Goal: Information Seeking & Learning: Learn about a topic

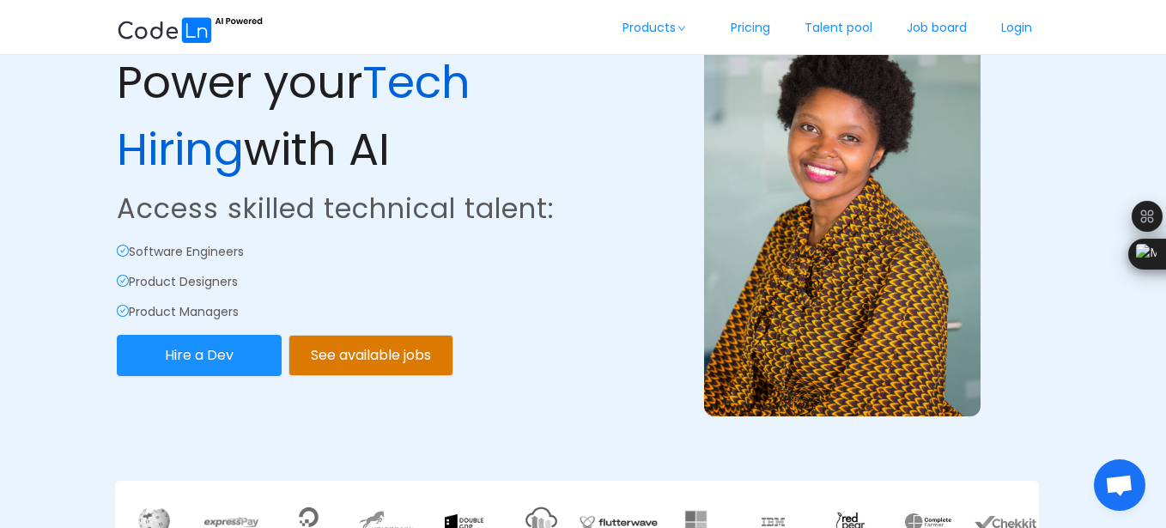
scroll to position [69, 0]
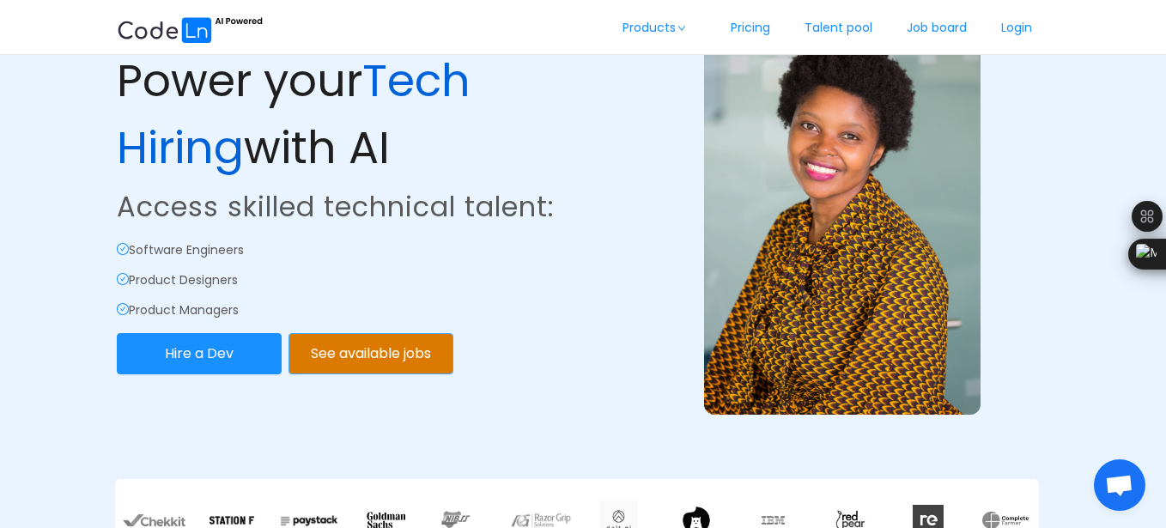
click at [431, 364] on button "See available jobs" at bounding box center [370, 353] width 165 height 41
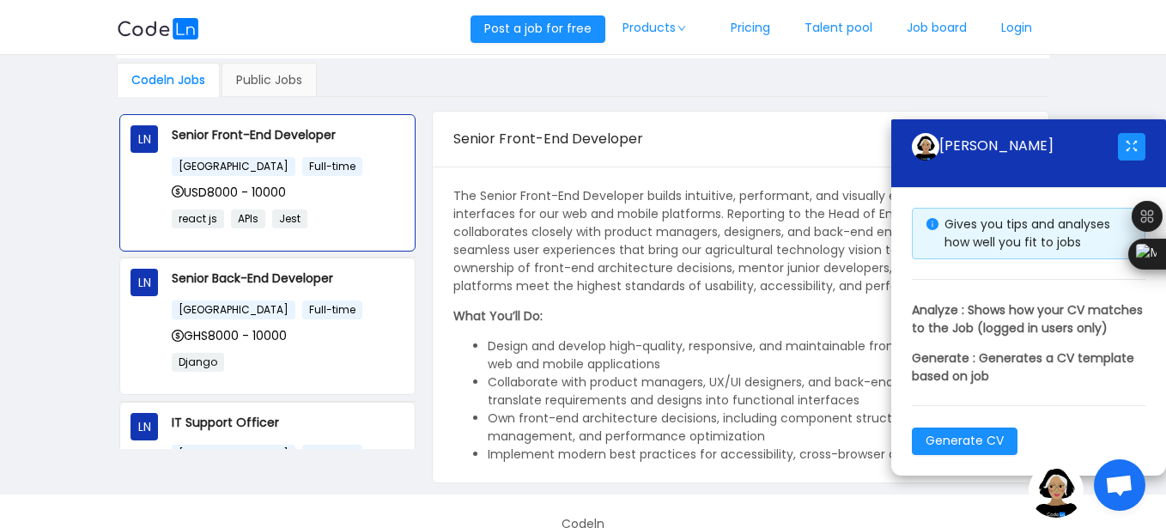
scroll to position [103, 0]
click at [684, 73] on div "Codeln Jobs Public Jobs" at bounding box center [583, 78] width 932 height 34
click at [270, 337] on span "GHS8000 - 10000" at bounding box center [229, 333] width 115 height 17
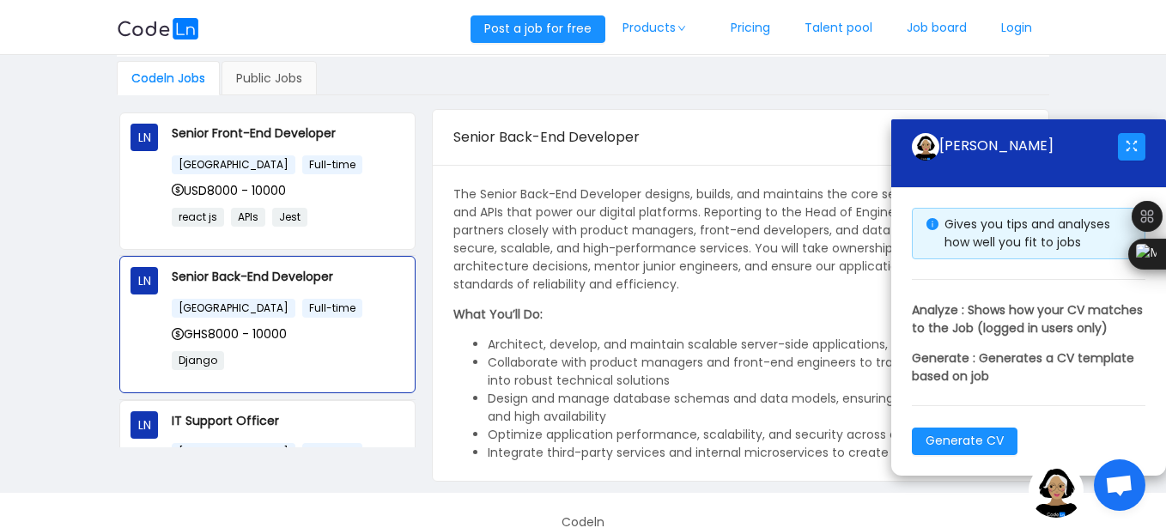
click at [632, 314] on p "What You’ll Do:" at bounding box center [740, 315] width 574 height 18
click at [962, 73] on div "Codeln Jobs Public Jobs" at bounding box center [583, 78] width 932 height 34
click at [908, 126] on div "[PERSON_NAME]" at bounding box center [1028, 153] width 275 height 69
click at [793, 80] on div "Codeln Jobs Public Jobs" at bounding box center [583, 78] width 932 height 34
click at [598, 158] on div "Senior Back-End Developer" at bounding box center [685, 137] width 464 height 48
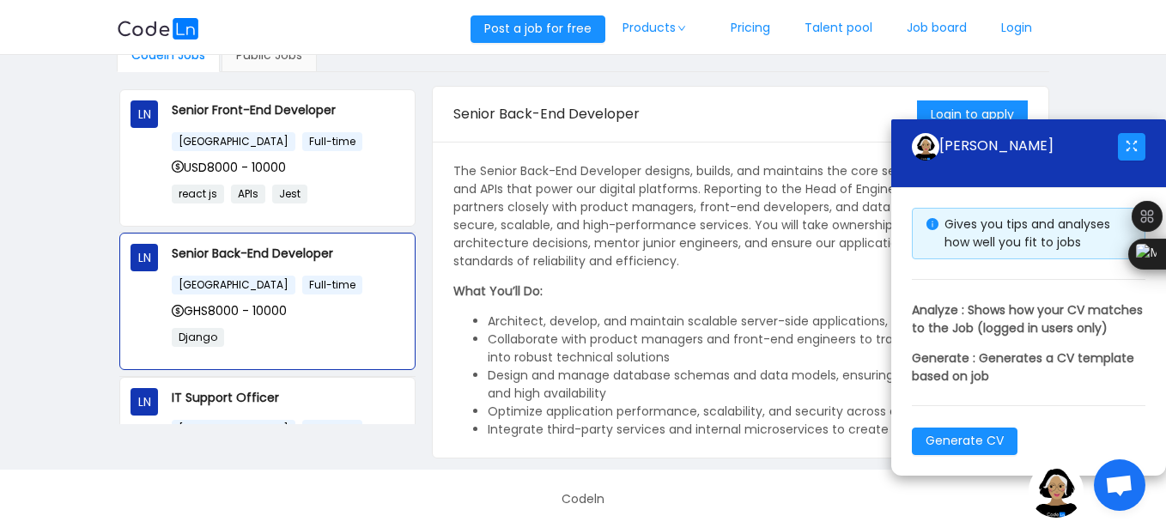
scroll to position [127, 0]
click at [1136, 133] on button "button" at bounding box center [1131, 146] width 27 height 27
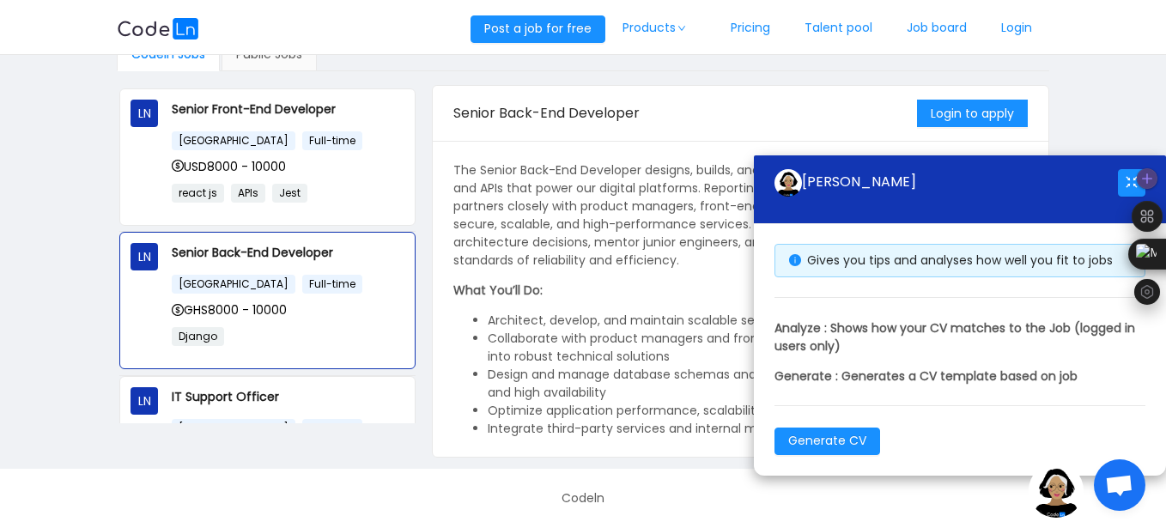
click at [1135, 190] on div at bounding box center [1147, 235] width 31 height 144
click at [1126, 181] on button "button" at bounding box center [1131, 182] width 27 height 27
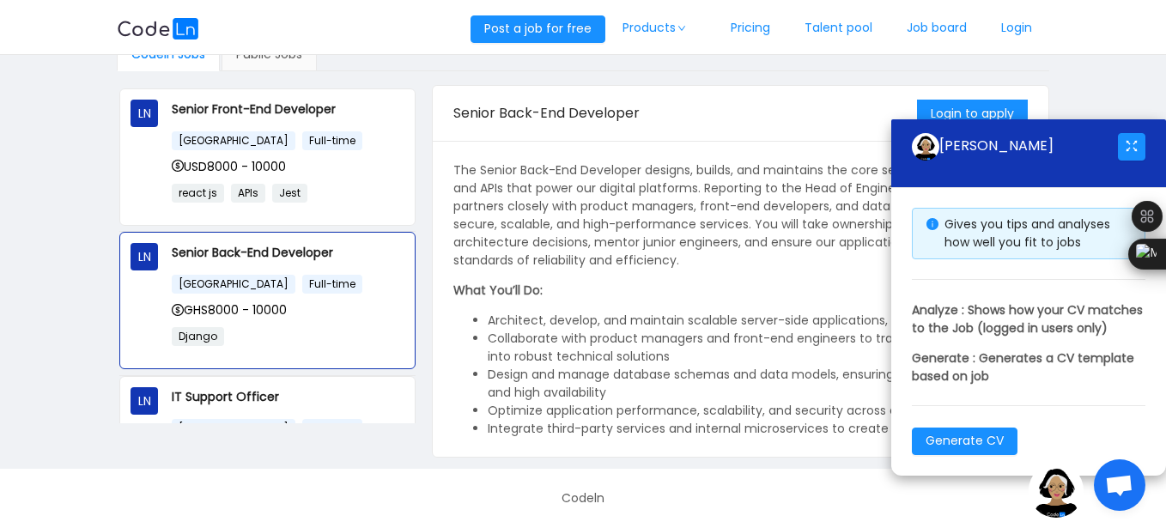
click at [1126, 479] on span "Open chat" at bounding box center [1119, 487] width 28 height 24
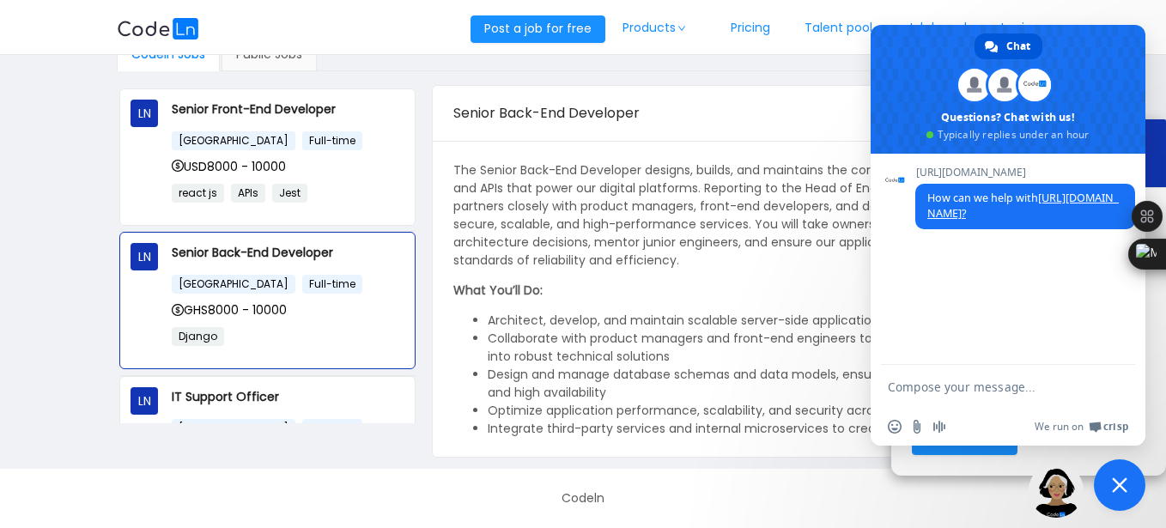
click at [1064, 498] on img at bounding box center [1055, 490] width 55 height 55
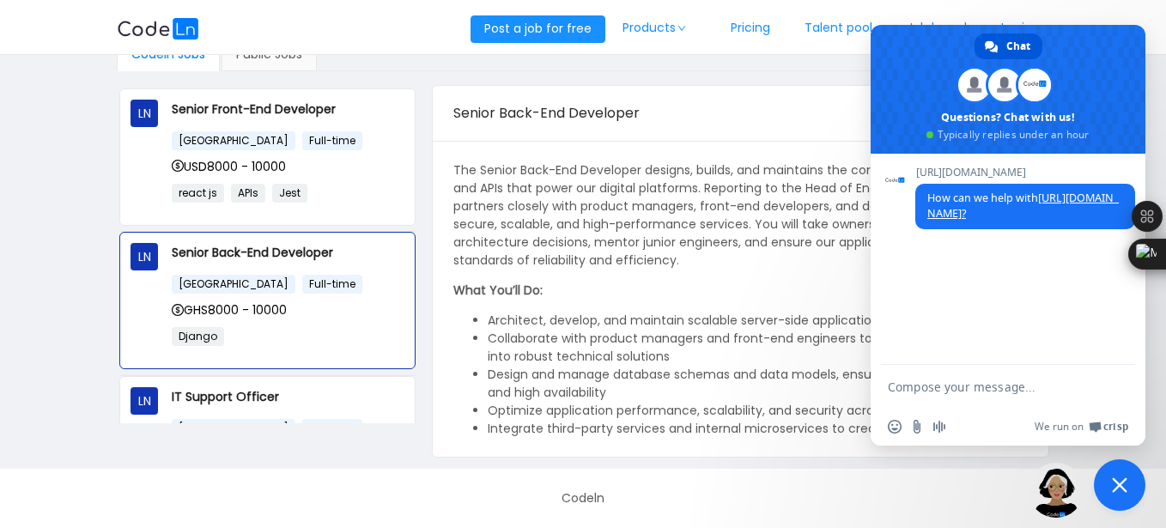
click at [1116, 490] on span "Close chat" at bounding box center [1119, 484] width 15 height 15
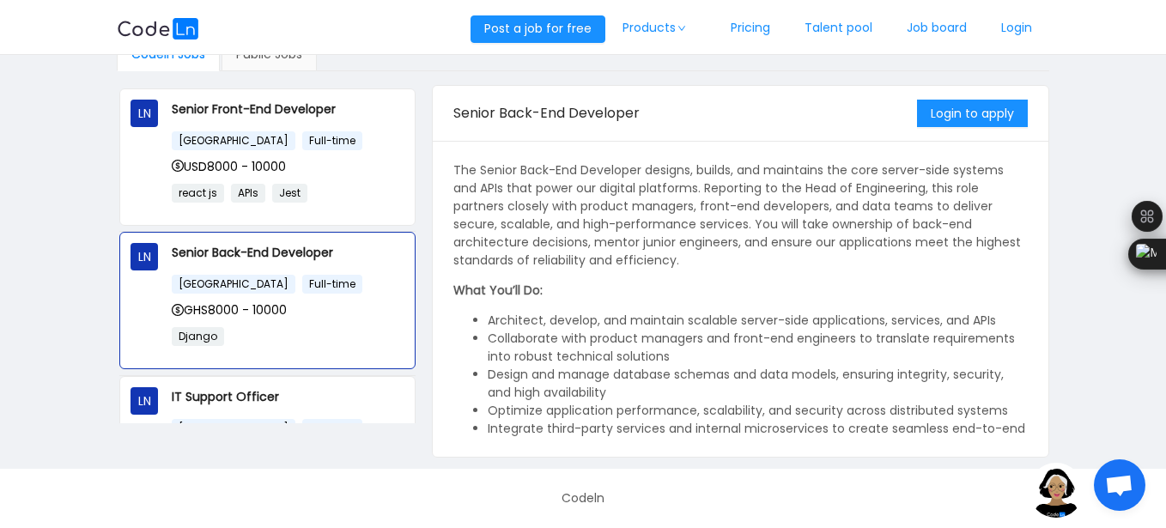
click at [1079, 349] on main "Work With Global Companies Search Skills Location Codeln Jobs Public Jobs LN Se…" at bounding box center [583, 198] width 1166 height 541
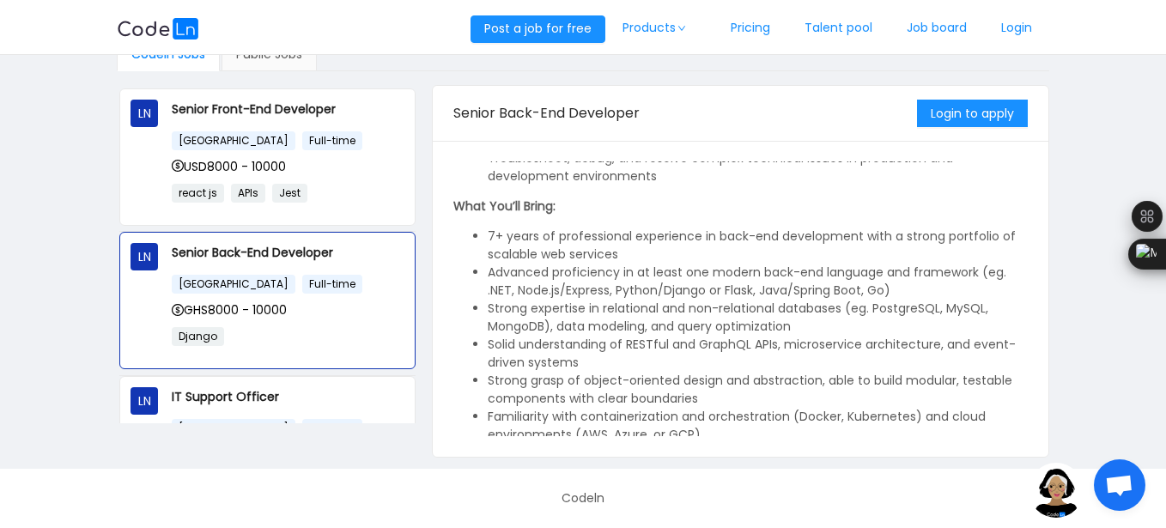
scroll to position [425, 0]
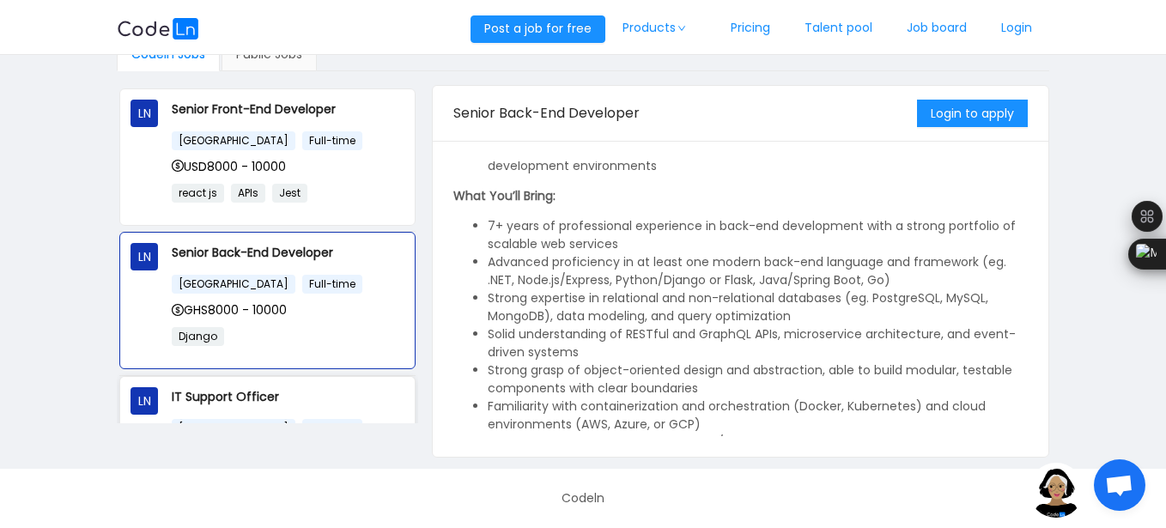
click at [189, 410] on div "IT Support Officer [GEOGRAPHIC_DATA] Full-time GHS3000 - 5000 CompTIA A+ IT Sup…" at bounding box center [288, 444] width 232 height 115
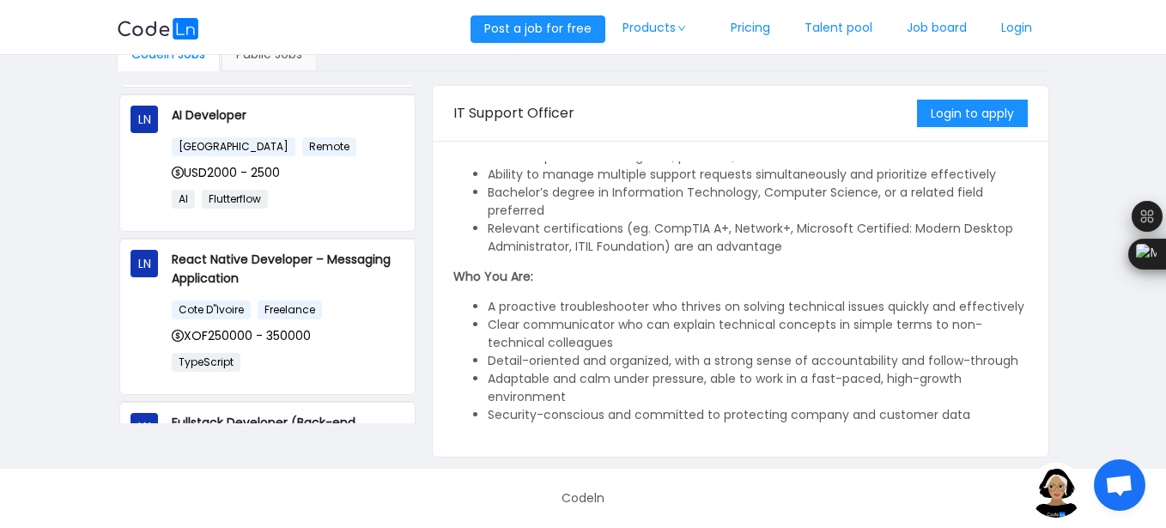
scroll to position [614, 0]
